Goal: Information Seeking & Learning: Learn about a topic

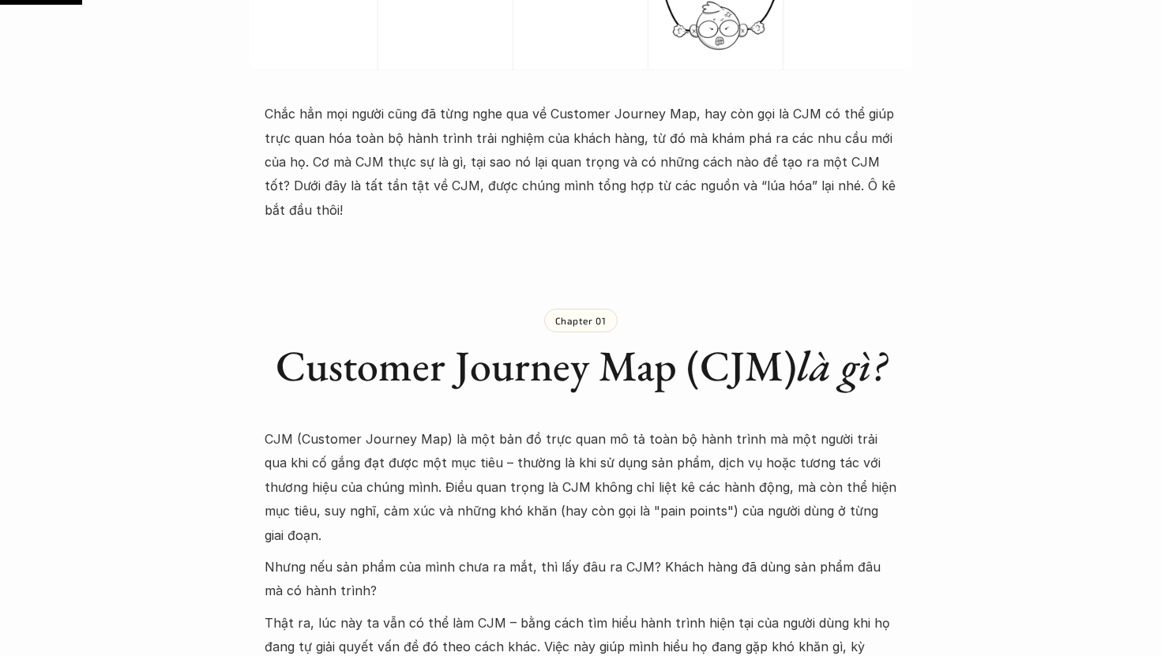
scroll to position [857, 0]
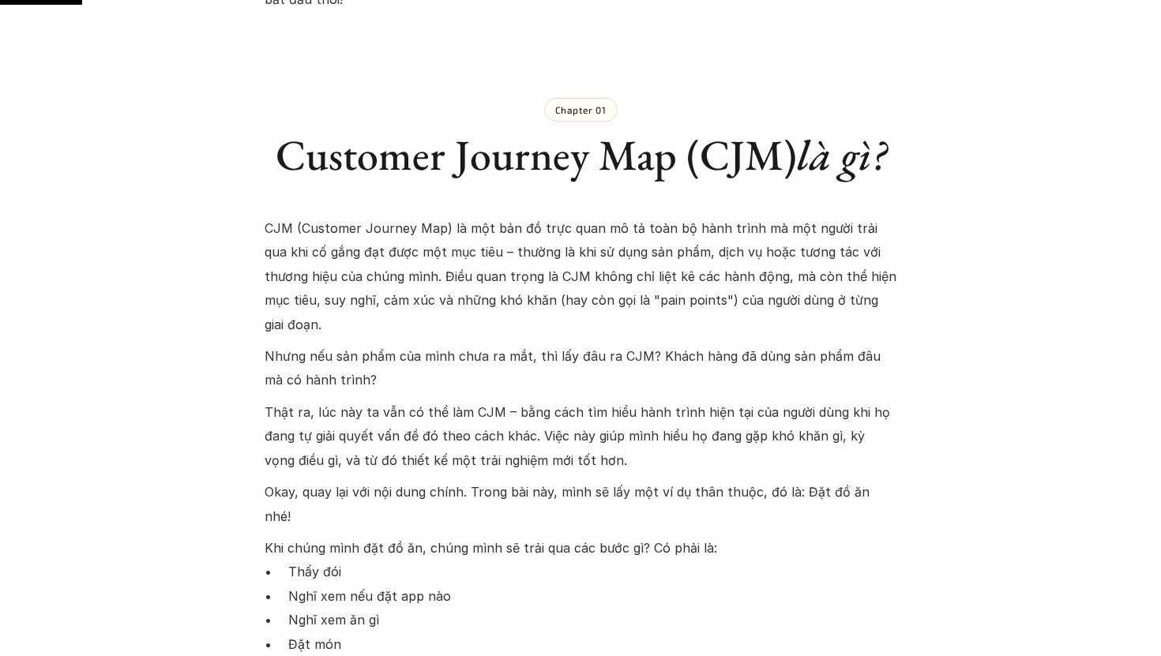
click at [465, 231] on p "CJM (Customer Journey Map) là một bản đồ trực quan mô tả toàn bộ hành trình mà …" at bounding box center [581, 276] width 632 height 120
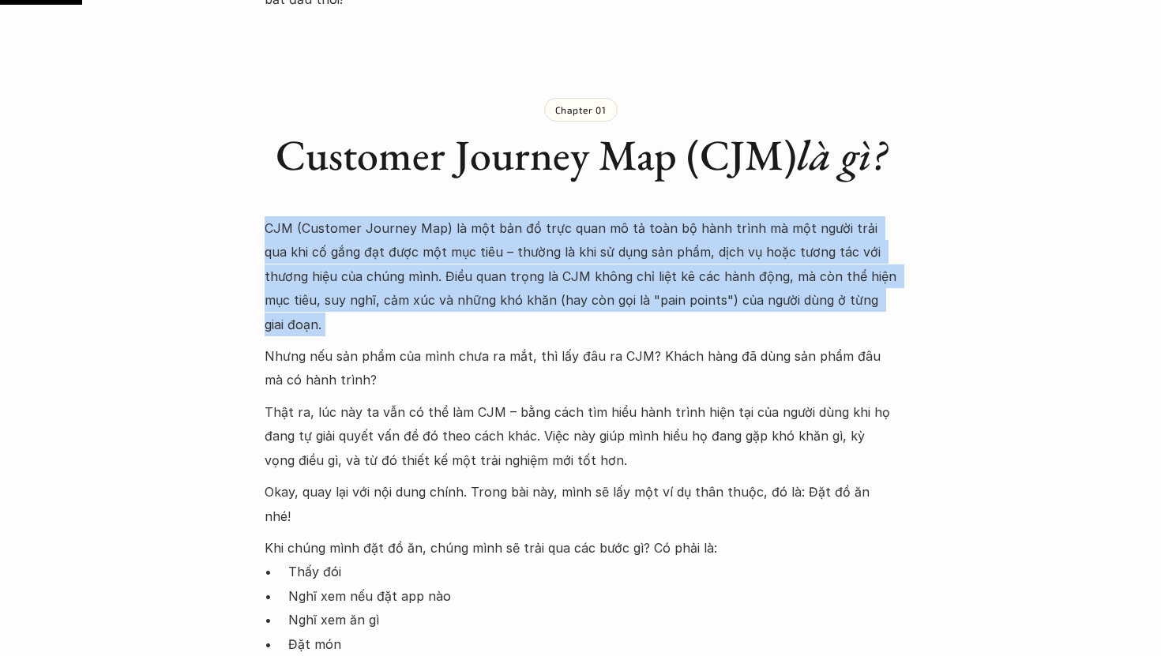
copy p "CJM (Customer Journey Map) là một bản đồ trực quan mô tả toàn bộ hành trình mà …"
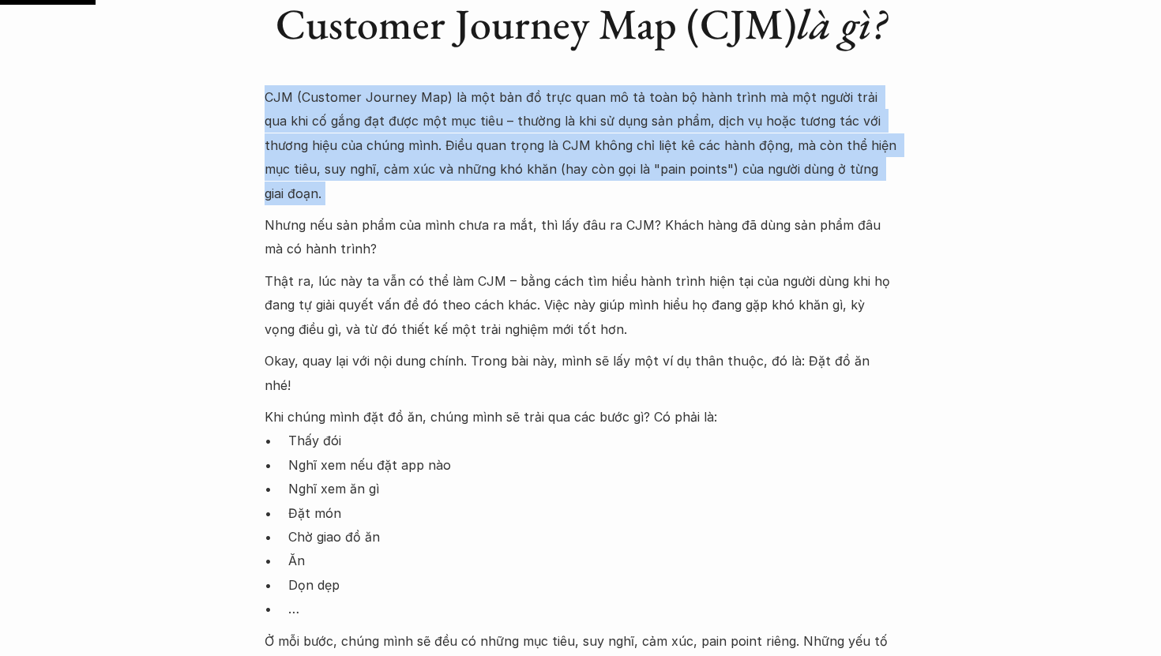
scroll to position [1009, 0]
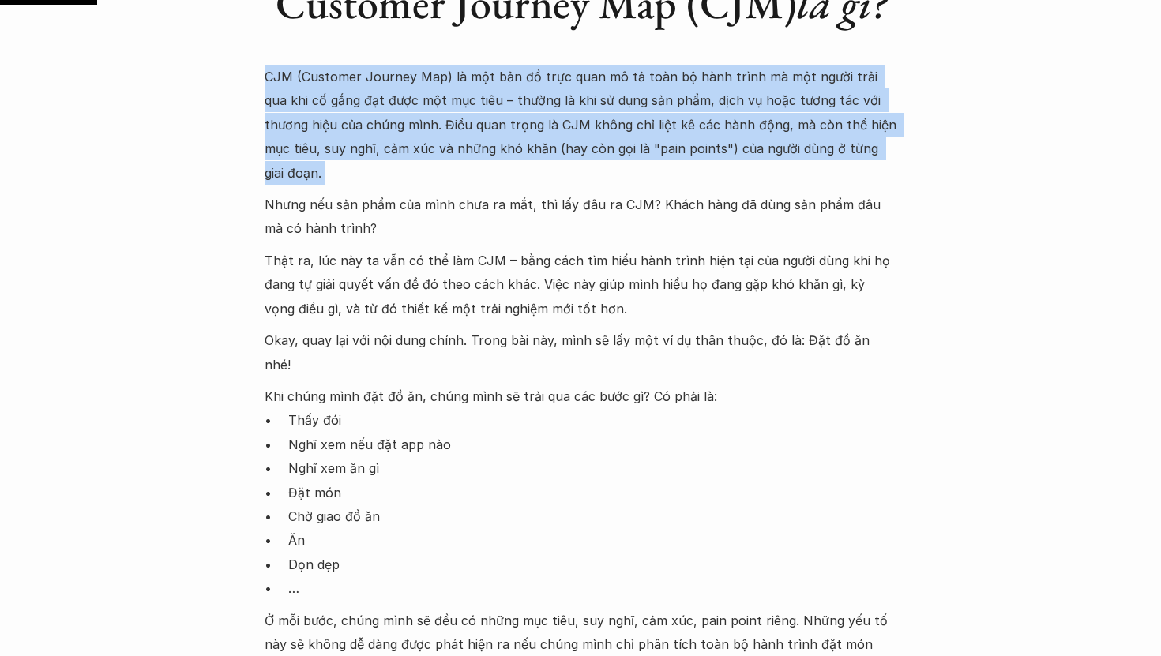
click at [518, 249] on p "Thật ra, lúc này ta vẫn có thể làm CJM – bằng cách tìm hiểu hành trình hiện tại…" at bounding box center [581, 285] width 632 height 72
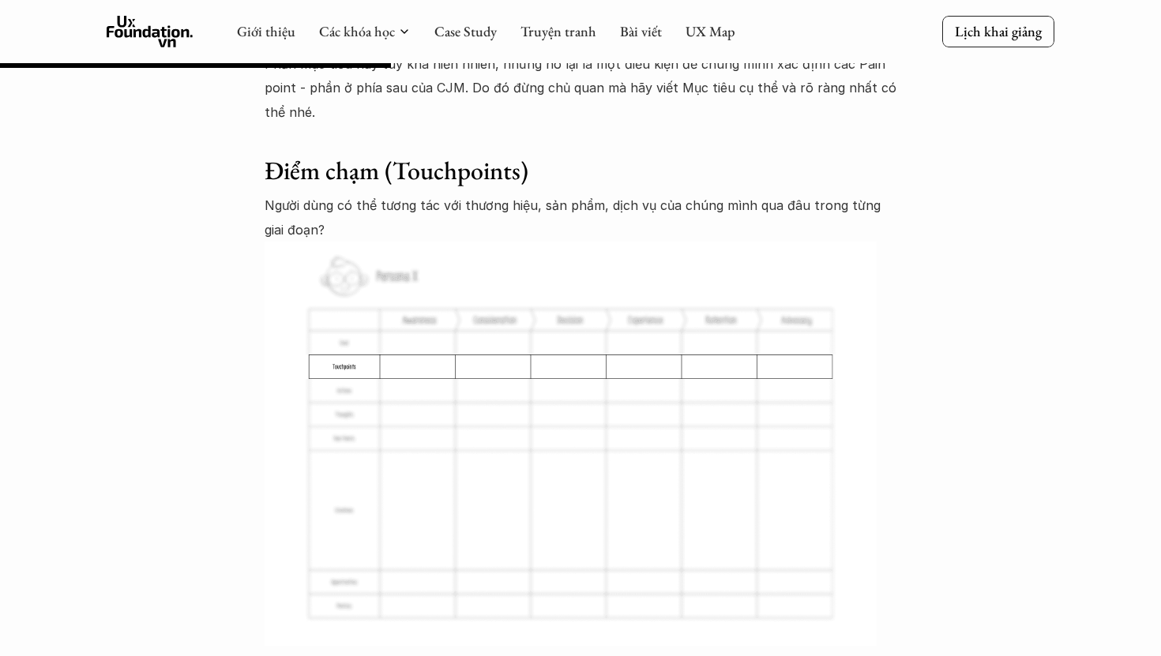
scroll to position [4079, 0]
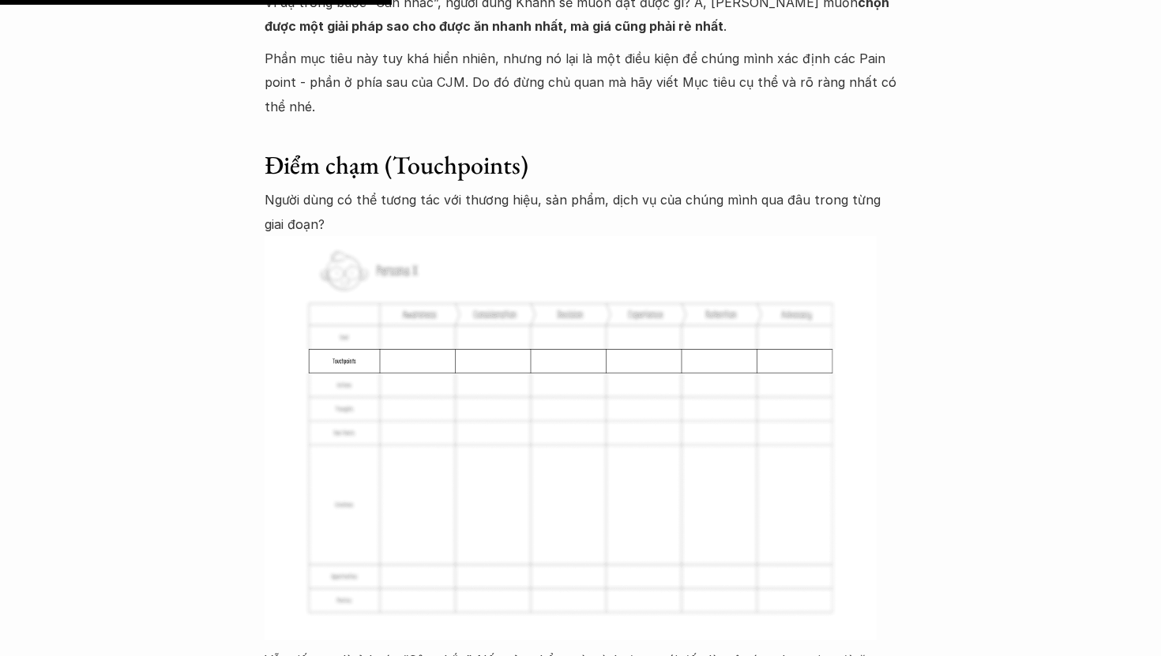
click at [470, 188] on p "Người dùng có thể tương tác với thương hiệu, sản phẩm, dịch vụ của chúng mình q…" at bounding box center [581, 212] width 632 height 48
copy p "thương"
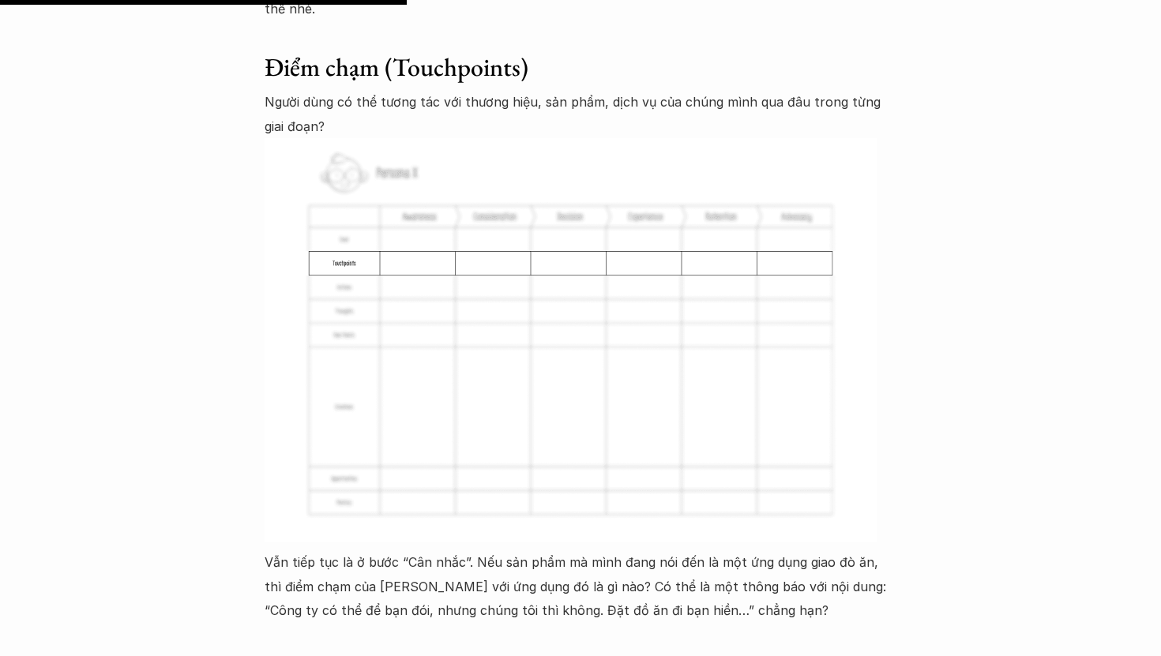
scroll to position [4303, 0]
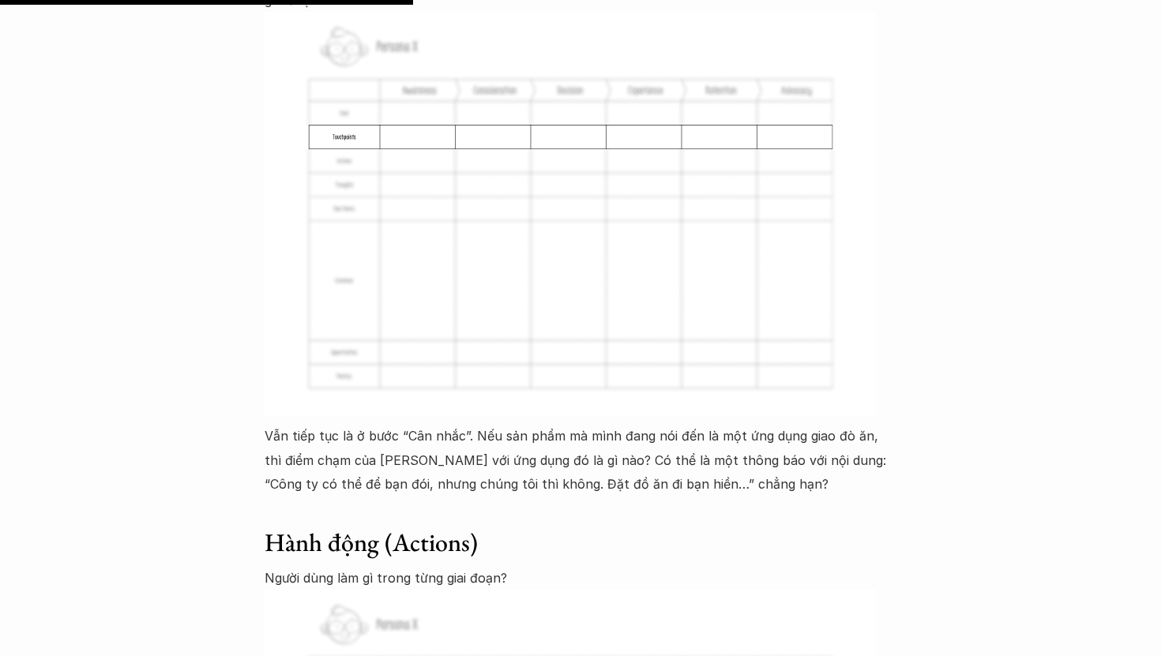
click at [302, 424] on p "Vẫn tiếp tục là ở bước “Cân nhắc”. Nếu sản phẩm mà mình đang nói đến là một ứng…" at bounding box center [581, 460] width 632 height 72
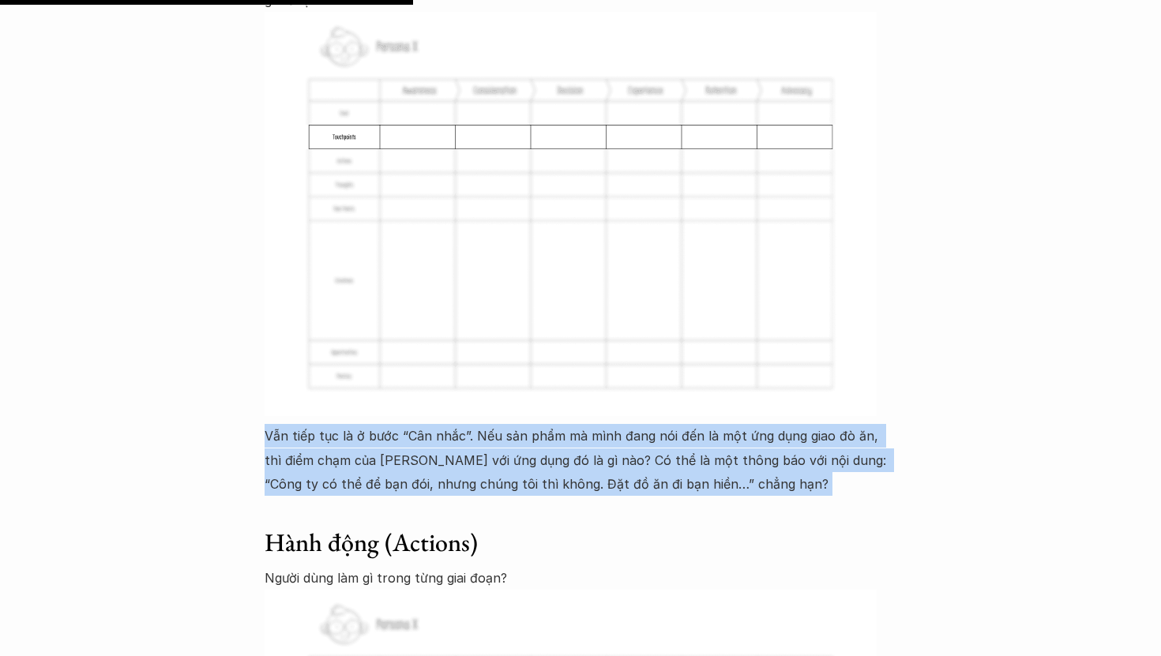
copy p "Vẫn tiếp tục là ở bước “Cân nhắc”. Nếu sản phẩm mà mình đang nói đến là một ứng…"
click at [411, 424] on p "Vẫn tiếp tục là ở bước “Cân nhắc”. Nếu sản phẩm mà mình đang nói đến là một ứng…" at bounding box center [581, 460] width 632 height 72
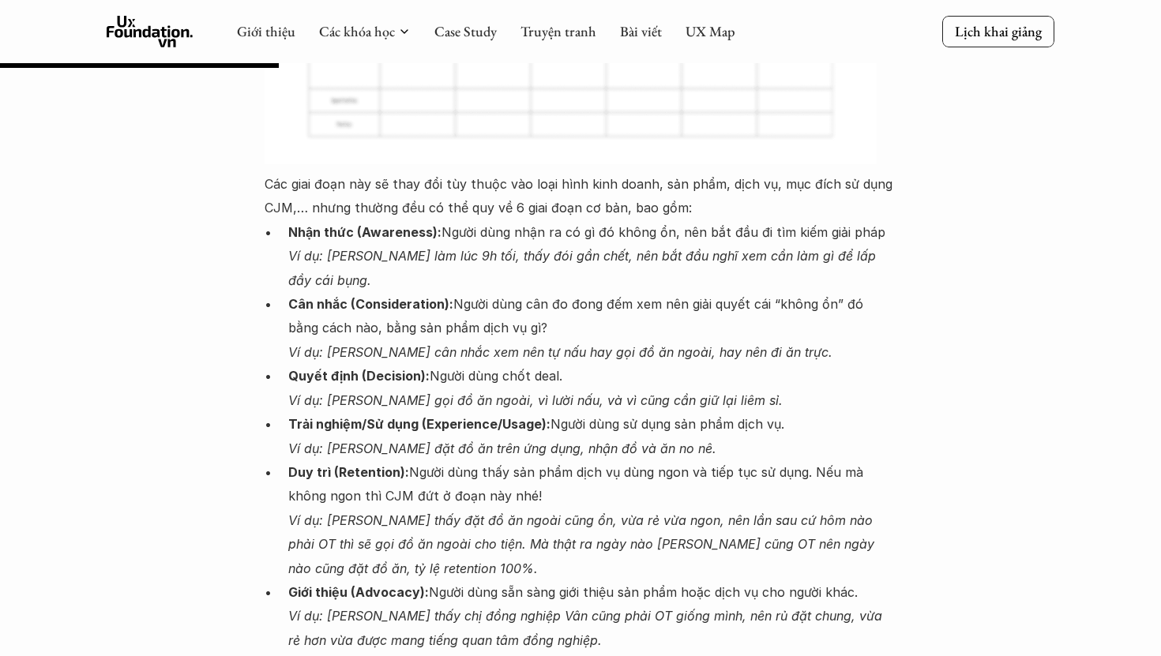
scroll to position [2908, 0]
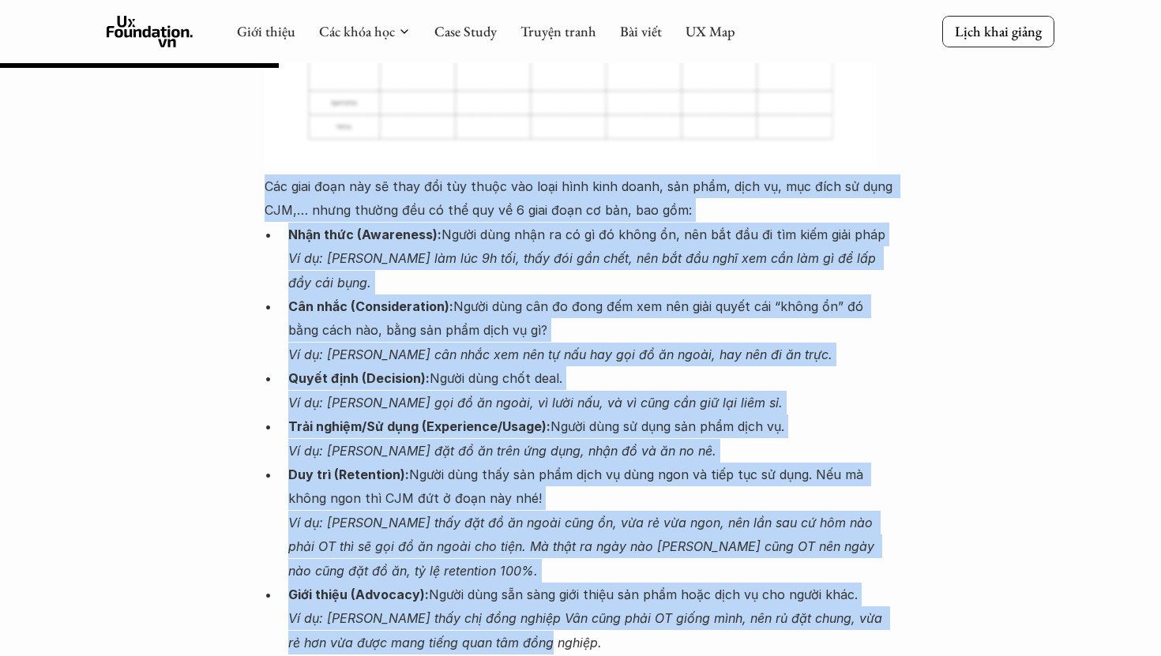
drag, startPoint x: 261, startPoint y: 112, endPoint x: 702, endPoint y: 585, distance: 646.6
copy div "Lor ipsu dolo sit am cons adi eli seddo eiu temp inci utla etdol, mag aliq, eni…"
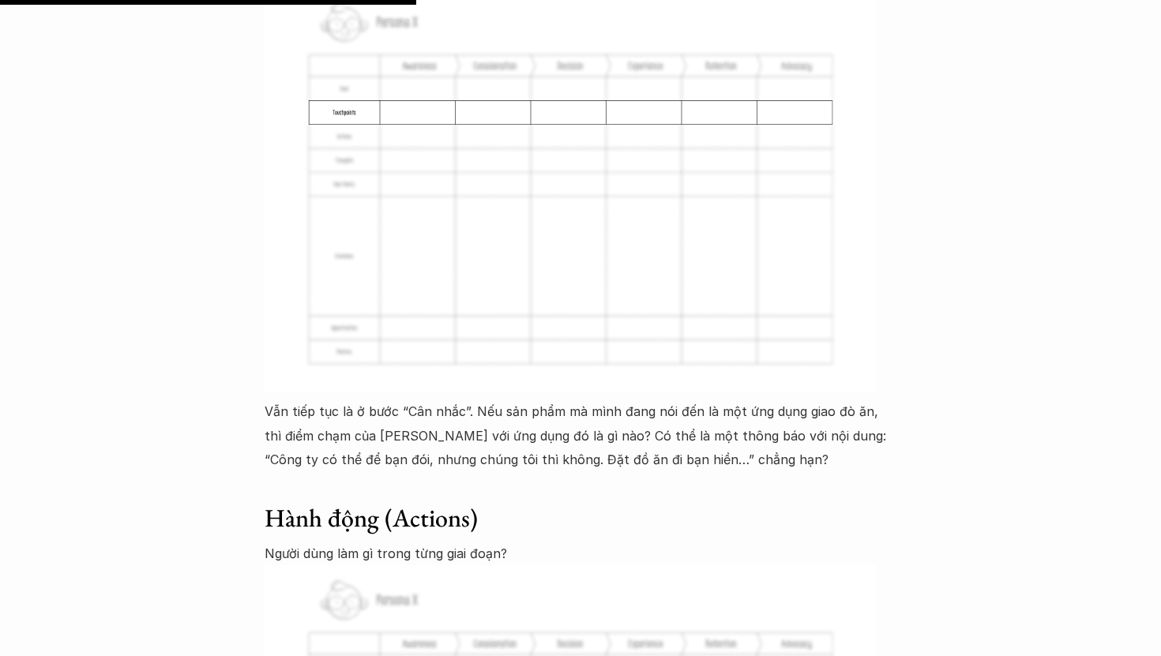
scroll to position [4335, 0]
